Goal: Book appointment/travel/reservation

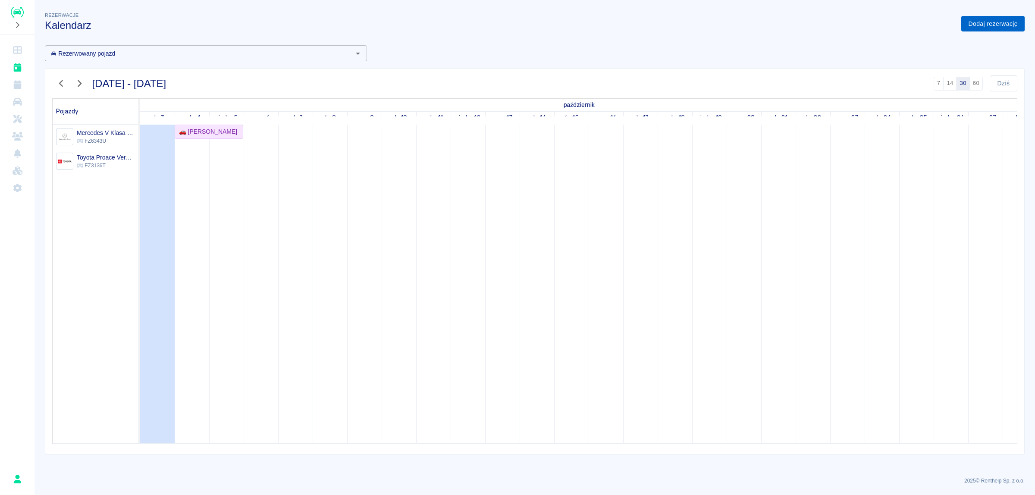
click at [971, 26] on link "Dodaj rezerwację" at bounding box center [992, 24] width 63 height 16
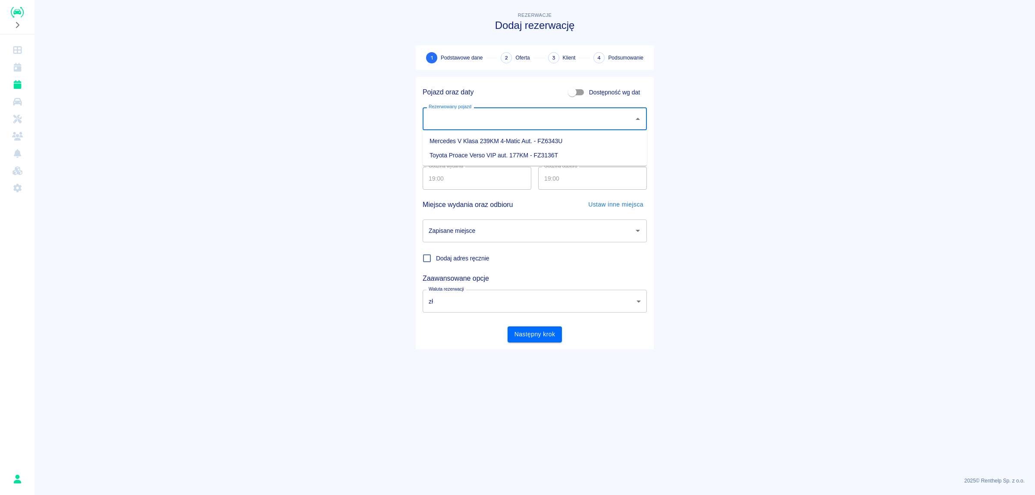
click at [472, 121] on input "Rezerwowany pojazd" at bounding box center [529, 118] width 204 height 15
click at [494, 151] on li "Toyota Proace Verso VIP aut. 177KM - FZ3136T" at bounding box center [535, 155] width 224 height 14
type input "Toyota Proace Verso VIP aut. 177KM - FZ3136T"
click at [488, 154] on input "03.10.2025" at bounding box center [477, 148] width 109 height 23
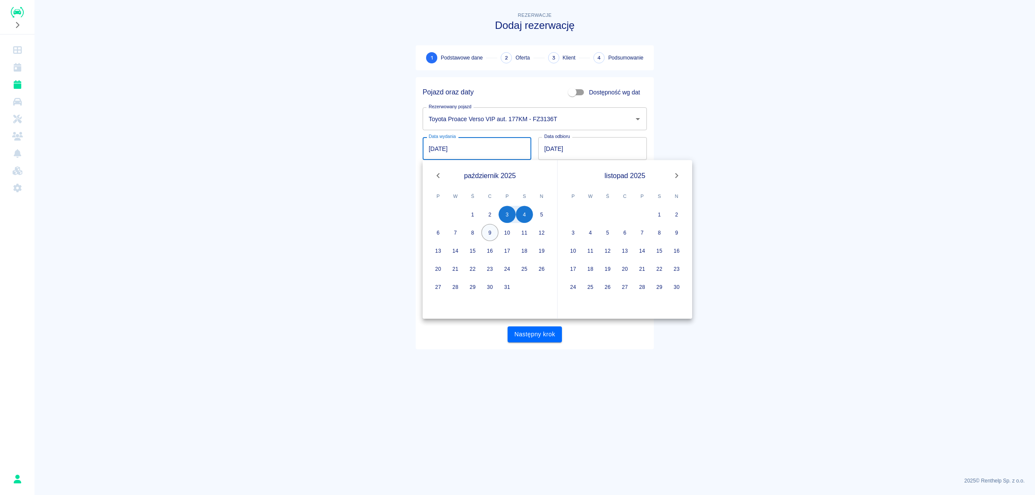
click at [492, 232] on button "9" at bounding box center [489, 232] width 17 height 17
type input "09.10.2025"
type input "DD.MM.YYYY"
click at [542, 232] on button "12" at bounding box center [541, 232] width 17 height 17
type input "12.10.2025"
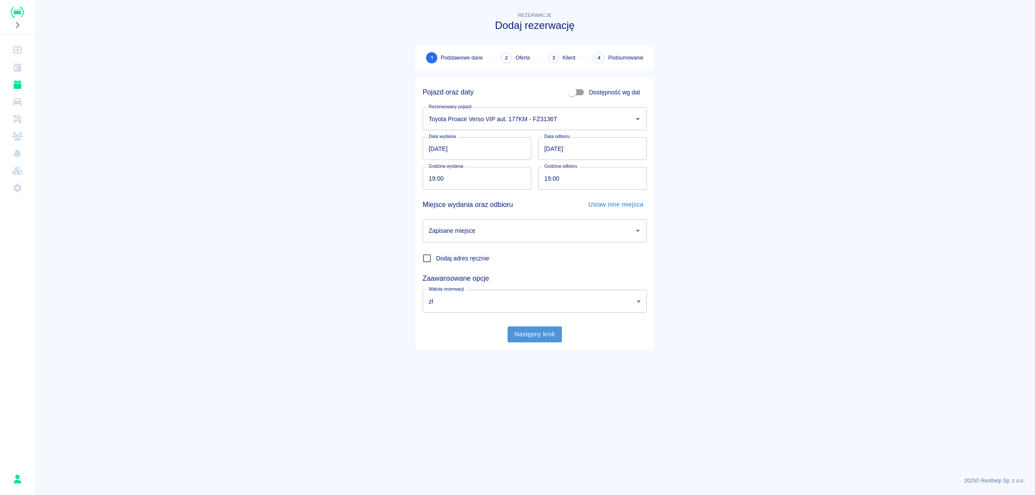
click at [536, 334] on button "Następny krok" at bounding box center [535, 334] width 55 height 16
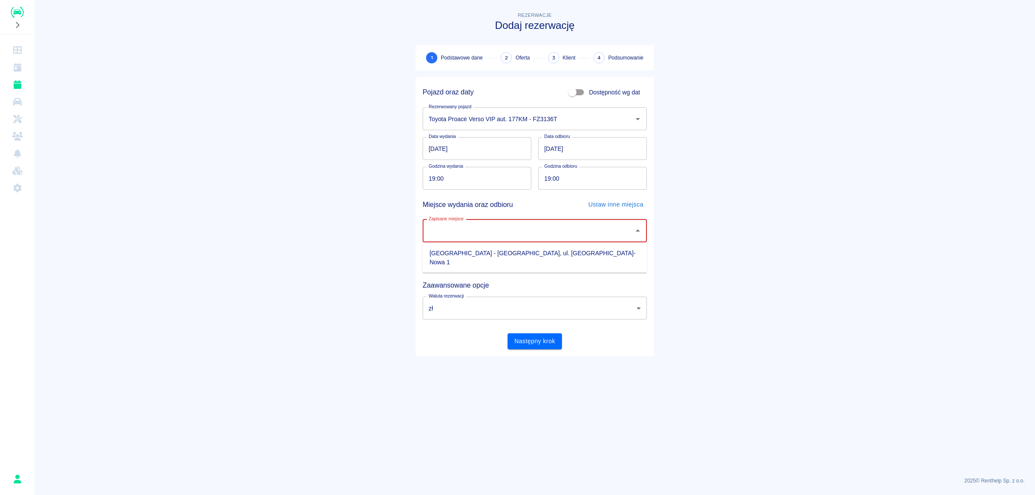
click at [512, 230] on input "Zapisane miejsce" at bounding box center [529, 230] width 204 height 15
drag, startPoint x: 522, startPoint y: 250, endPoint x: 525, endPoint y: 301, distance: 51.0
click at [522, 251] on li "Nowy Kisielin - Zielona Góra, ul. Nowy Kisielin-Nowa 1" at bounding box center [535, 257] width 224 height 23
type input "Nowy Kisielin - Zielona Góra, ul. Nowy Kisielin-Nowa 1"
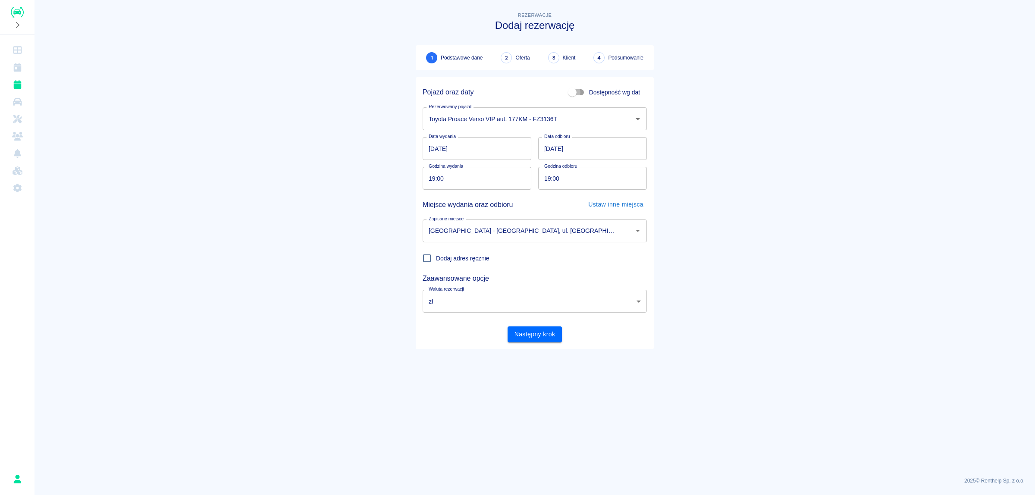
click at [581, 90] on input "Dostępność wg dat" at bounding box center [572, 92] width 49 height 16
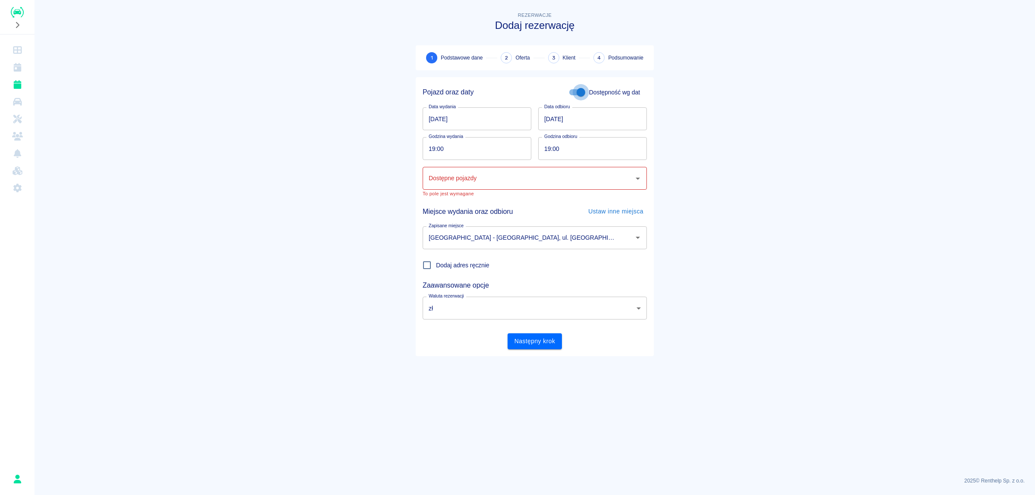
click at [575, 92] on input "Dostępność wg dat" at bounding box center [580, 92] width 49 height 16
checkbox input "false"
click at [507, 117] on input "Rezerwowany pojazd" at bounding box center [529, 118] width 204 height 15
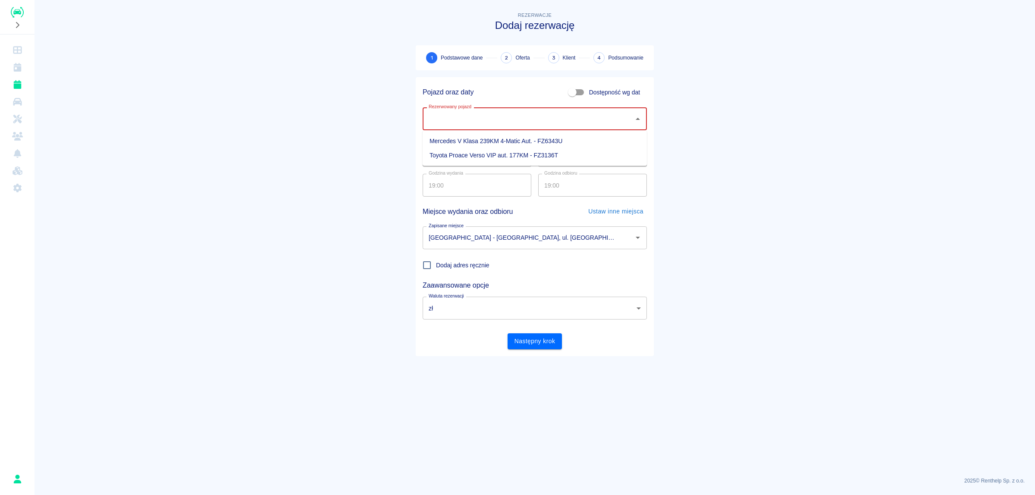
click at [505, 150] on li "Toyota Proace Verso VIP aut. 177KM - FZ3136T" at bounding box center [535, 155] width 224 height 14
type input "Toyota Proace Verso VIP aut. 177KM - FZ3136T"
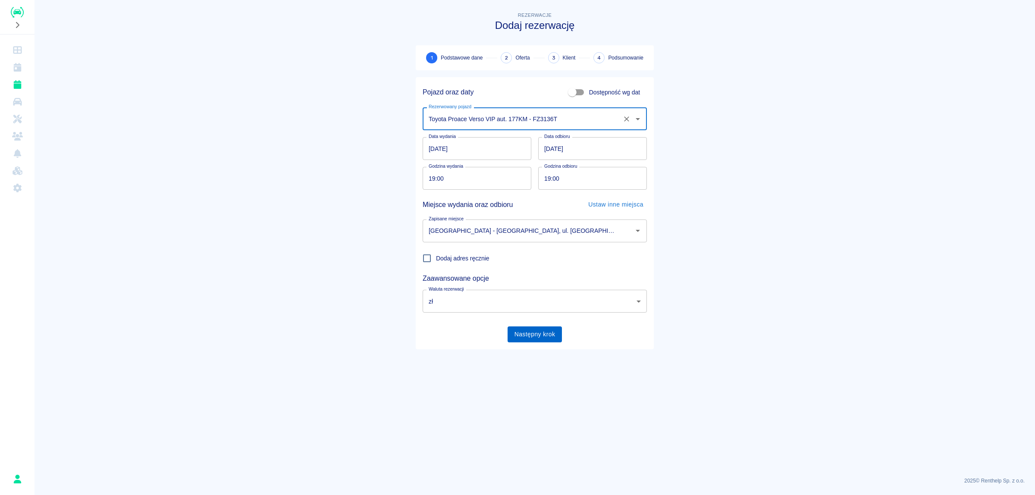
click at [527, 334] on button "Następny krok" at bounding box center [535, 334] width 55 height 16
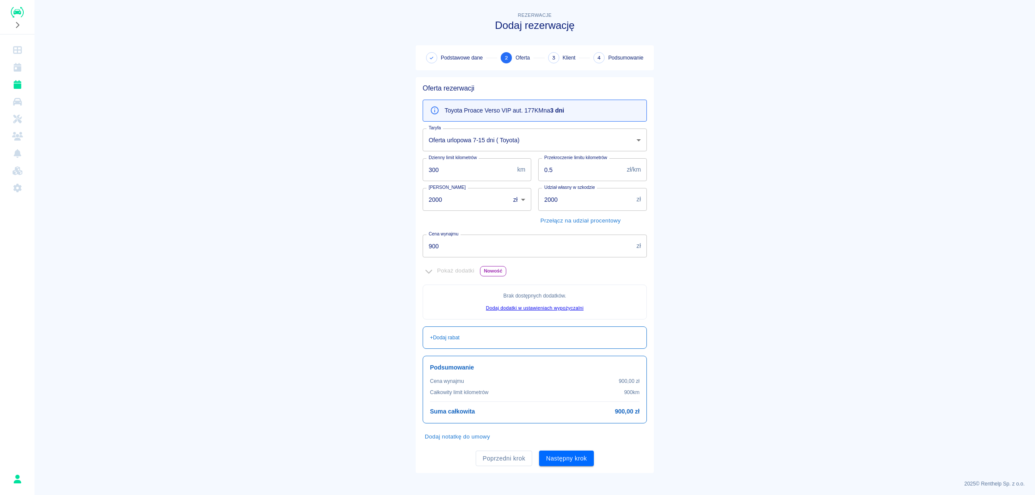
click at [501, 141] on body "Używamy plików Cookies, by zapewnić Ci najlepsze możliwe doświadczenie. Aby dow…" at bounding box center [517, 247] width 1035 height 495
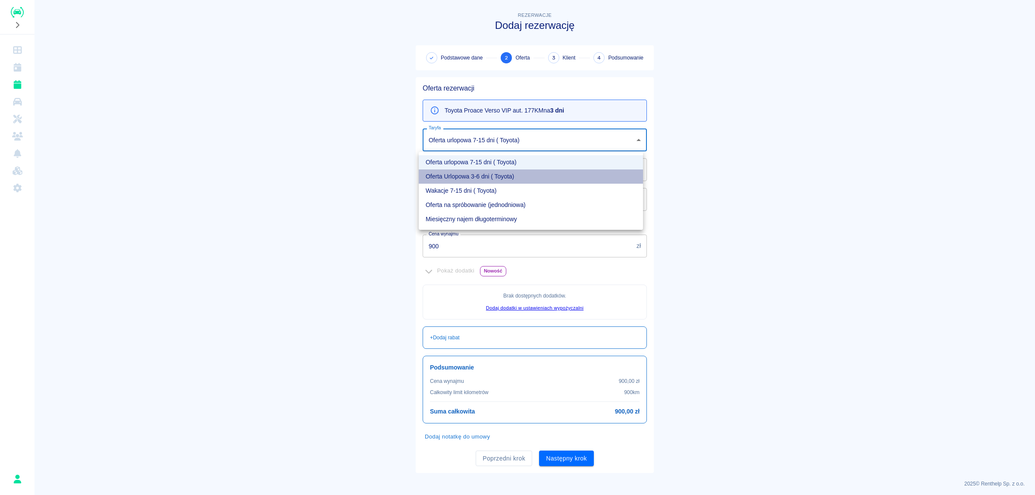
click at [497, 175] on li "Oferta Urlopowa 3-6 dni ( Toyota)" at bounding box center [531, 176] width 224 height 14
type input "3b72ac32-ba54-4468-9c39-652ac58cdcd4"
type input "990"
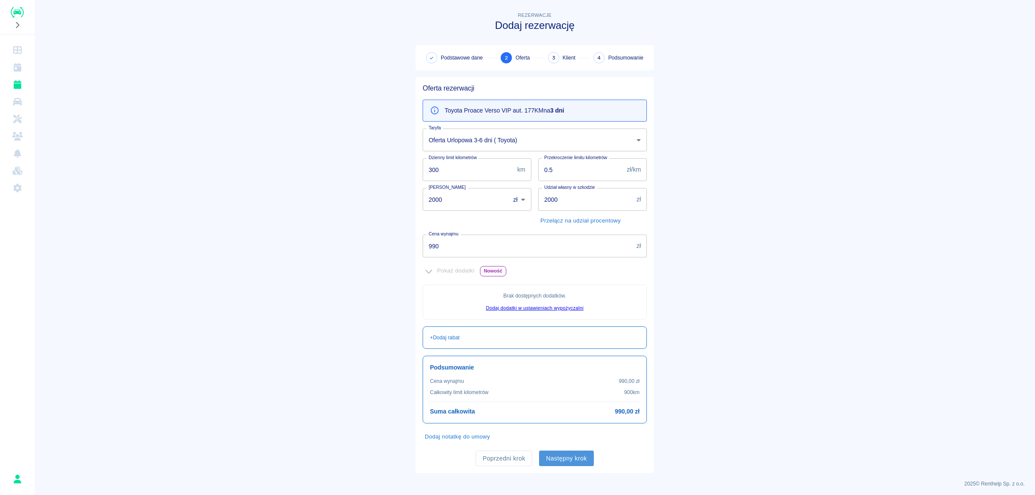
click at [571, 456] on button "Następny krok" at bounding box center [566, 459] width 55 height 16
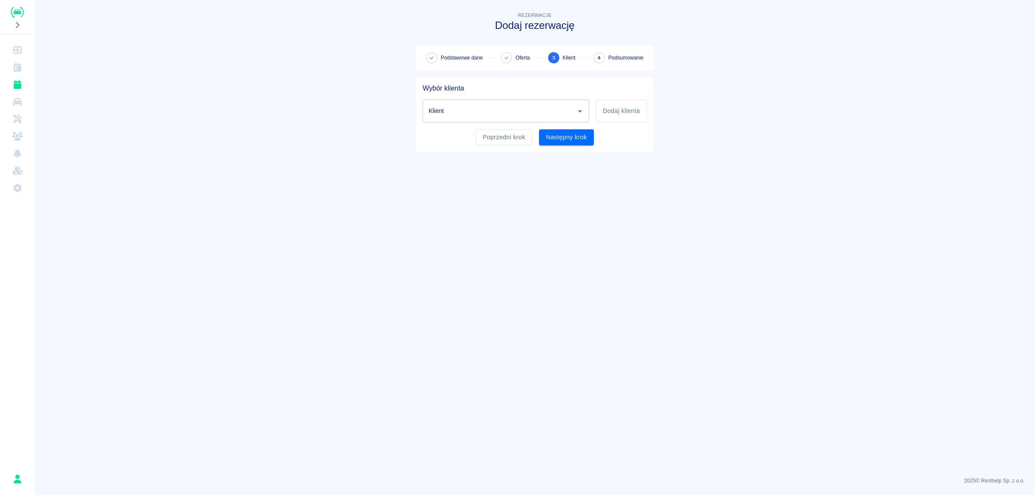
click at [530, 107] on input "Klient" at bounding box center [500, 111] width 146 height 15
click at [509, 138] on li "Naryman Nabiega (+48538549729)" at bounding box center [506, 133] width 166 height 14
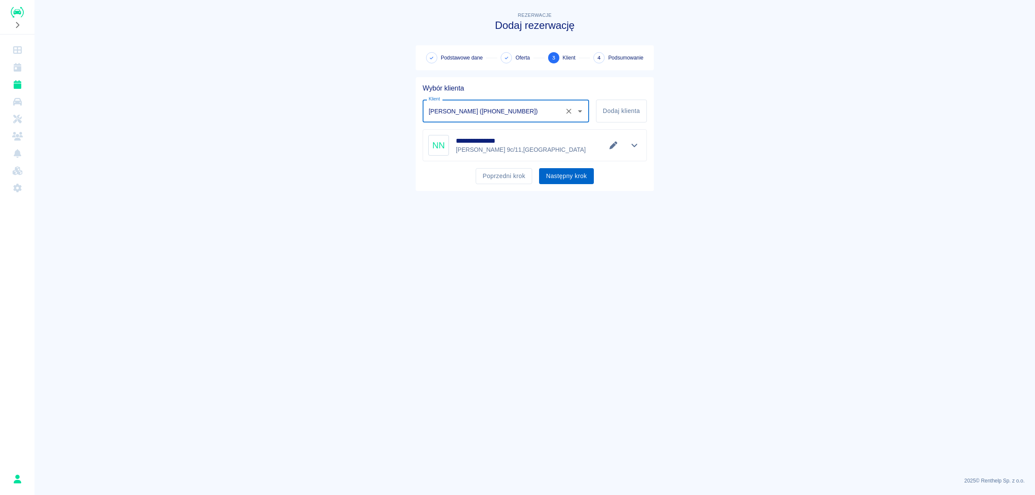
type input "Naryman Nabiega (+48538549729)"
click at [580, 175] on button "Następny krok" at bounding box center [566, 176] width 55 height 16
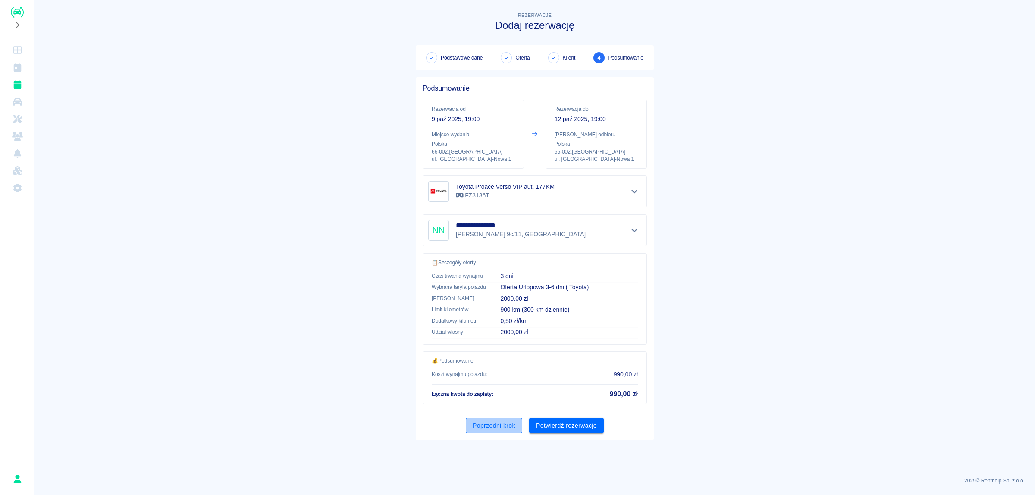
click at [490, 425] on button "Poprzedni krok" at bounding box center [494, 426] width 56 height 16
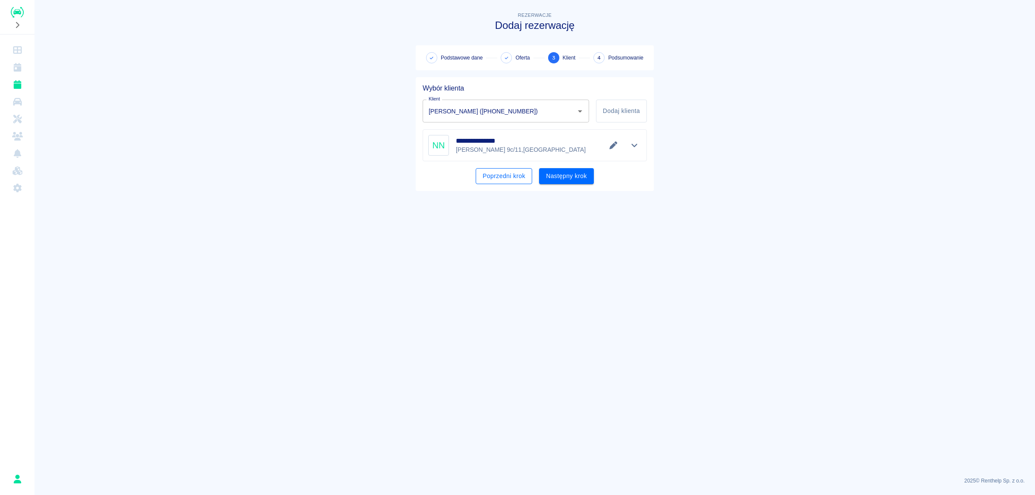
click at [505, 176] on button "Poprzedni krok" at bounding box center [504, 176] width 56 height 16
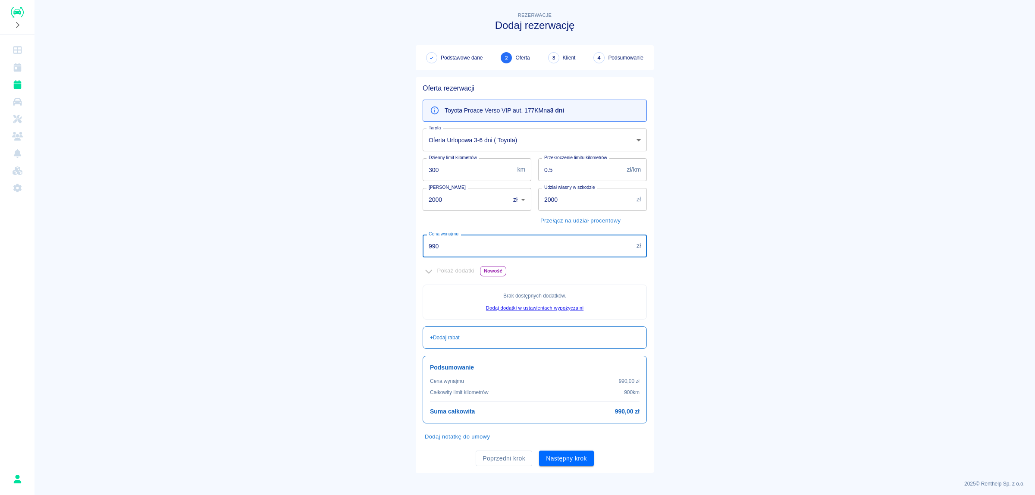
drag, startPoint x: 457, startPoint y: 251, endPoint x: 420, endPoint y: 247, distance: 37.7
click at [423, 247] on input "990" at bounding box center [528, 246] width 210 height 23
type input "1217.70"
click at [734, 257] on main "Rezerwacje Dodaj rezerwację Podstawowe dane 2 Oferta 3 Klient 4 Podsumowanie Of…" at bounding box center [535, 241] width 1001 height 463
click at [569, 458] on button "Następny krok" at bounding box center [566, 459] width 55 height 16
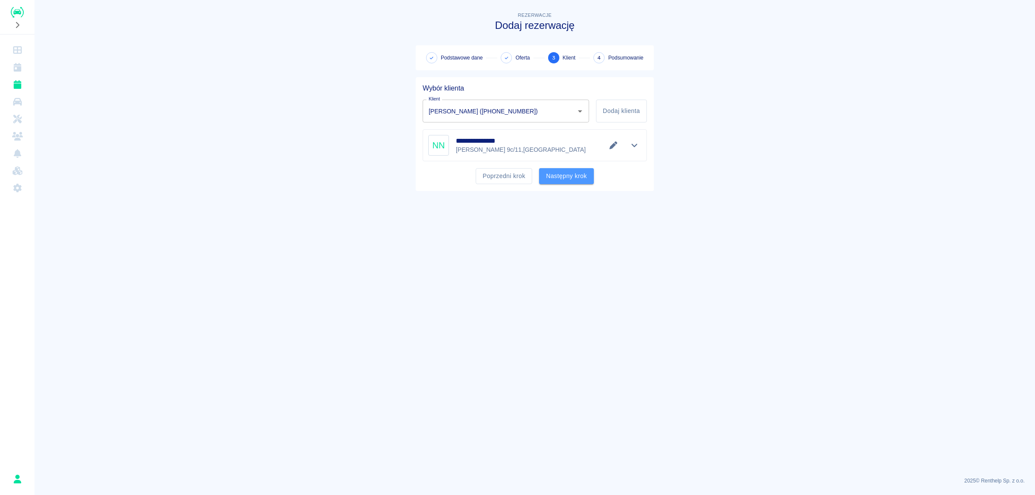
click at [575, 176] on button "Następny krok" at bounding box center [566, 176] width 55 height 16
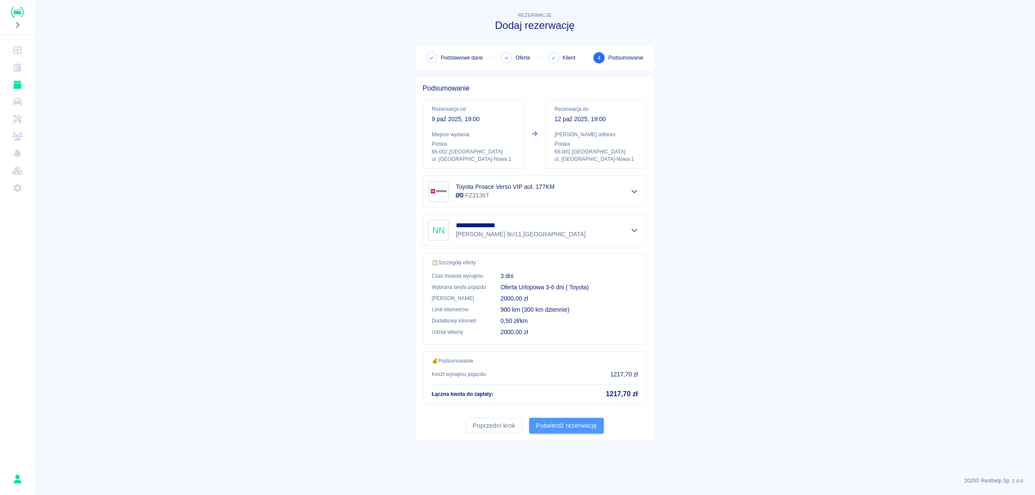
click at [575, 428] on button "Potwierdź rezerwację" at bounding box center [566, 426] width 75 height 16
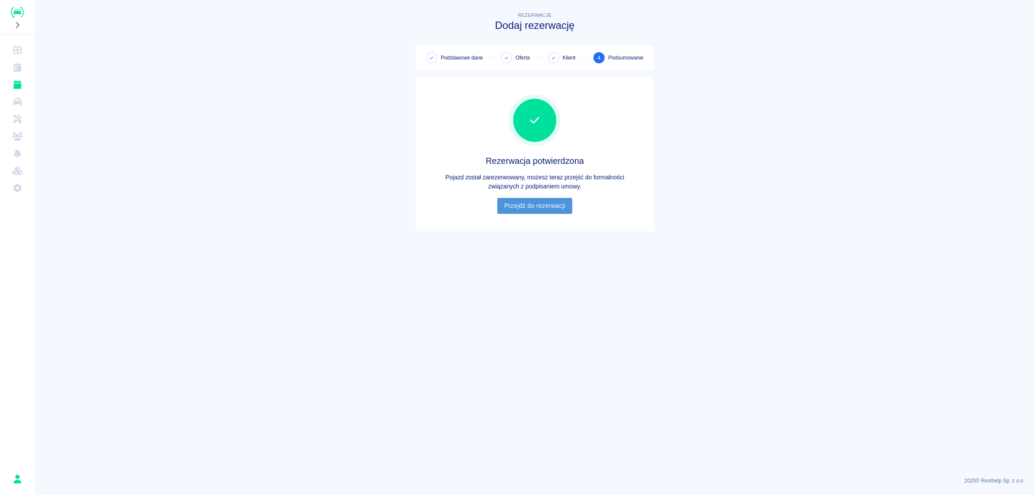
click at [546, 206] on link "Przejdź do rezerwacji" at bounding box center [534, 206] width 75 height 16
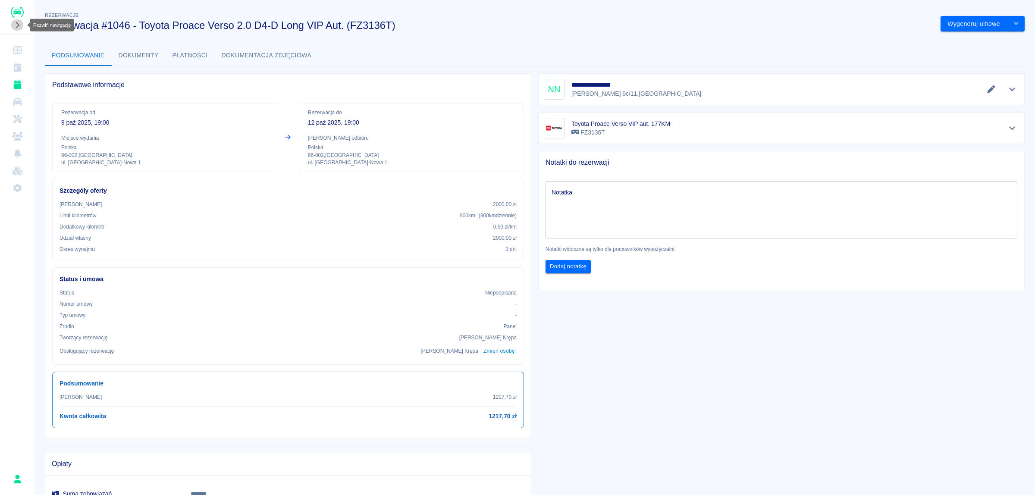
click at [18, 29] on button "Rozwiń nawigację" at bounding box center [17, 24] width 13 height 11
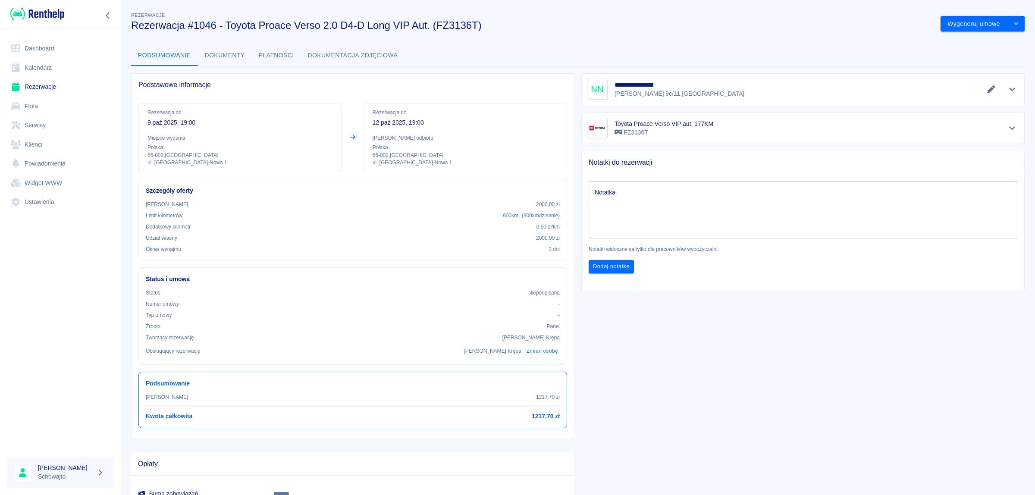
click at [47, 69] on link "Kalendarz" at bounding box center [60, 67] width 107 height 19
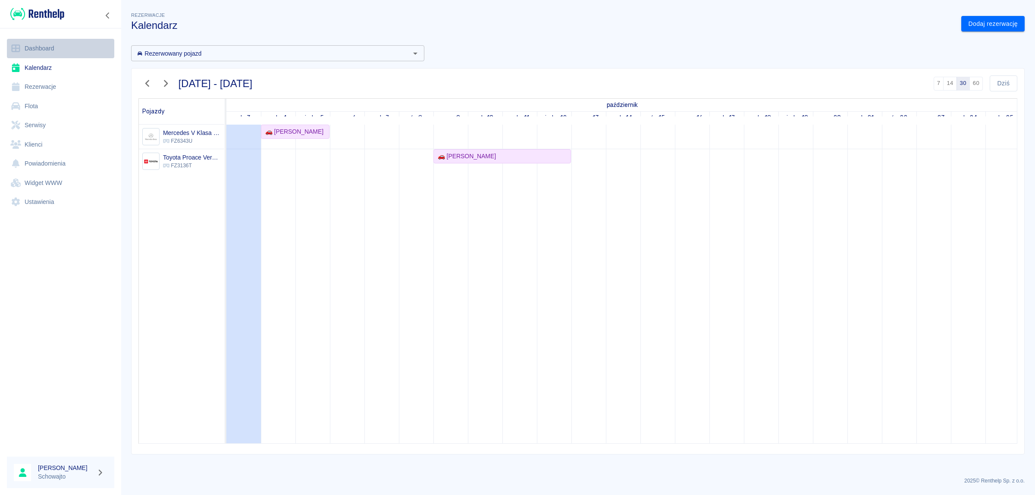
click at [52, 44] on link "Dashboard" at bounding box center [60, 48] width 107 height 19
